Goal: Navigation & Orientation: Find specific page/section

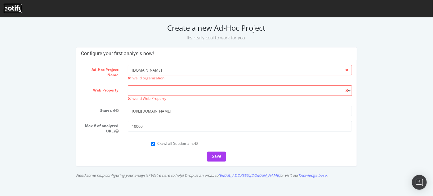
click at [17, 11] on icon at bounding box center [13, 8] width 18 height 7
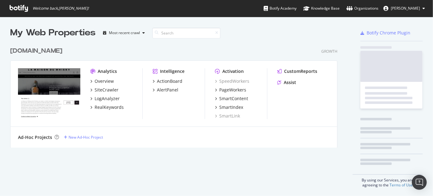
scroll to position [104, 327]
